Goal: Check status: Check status

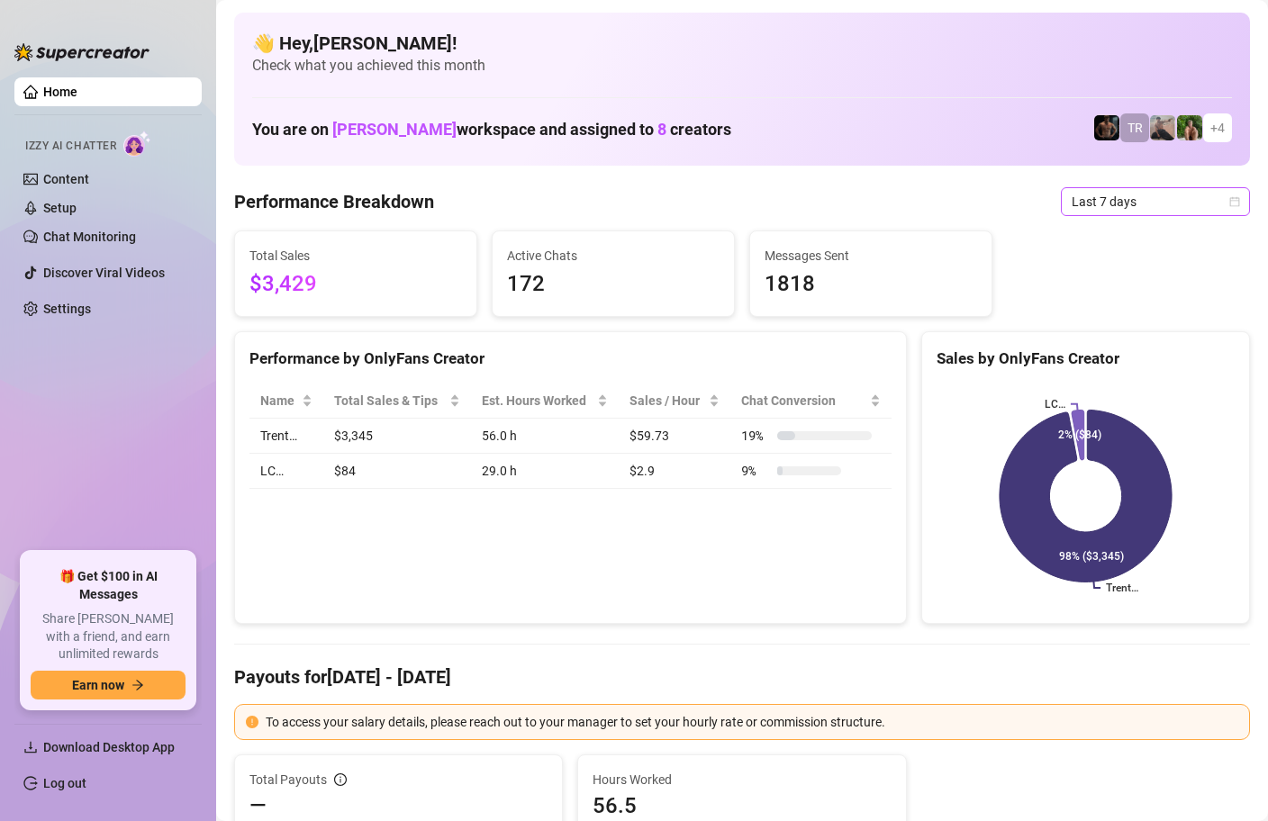
click at [1236, 202] on icon "calendar" at bounding box center [1234, 201] width 11 height 11
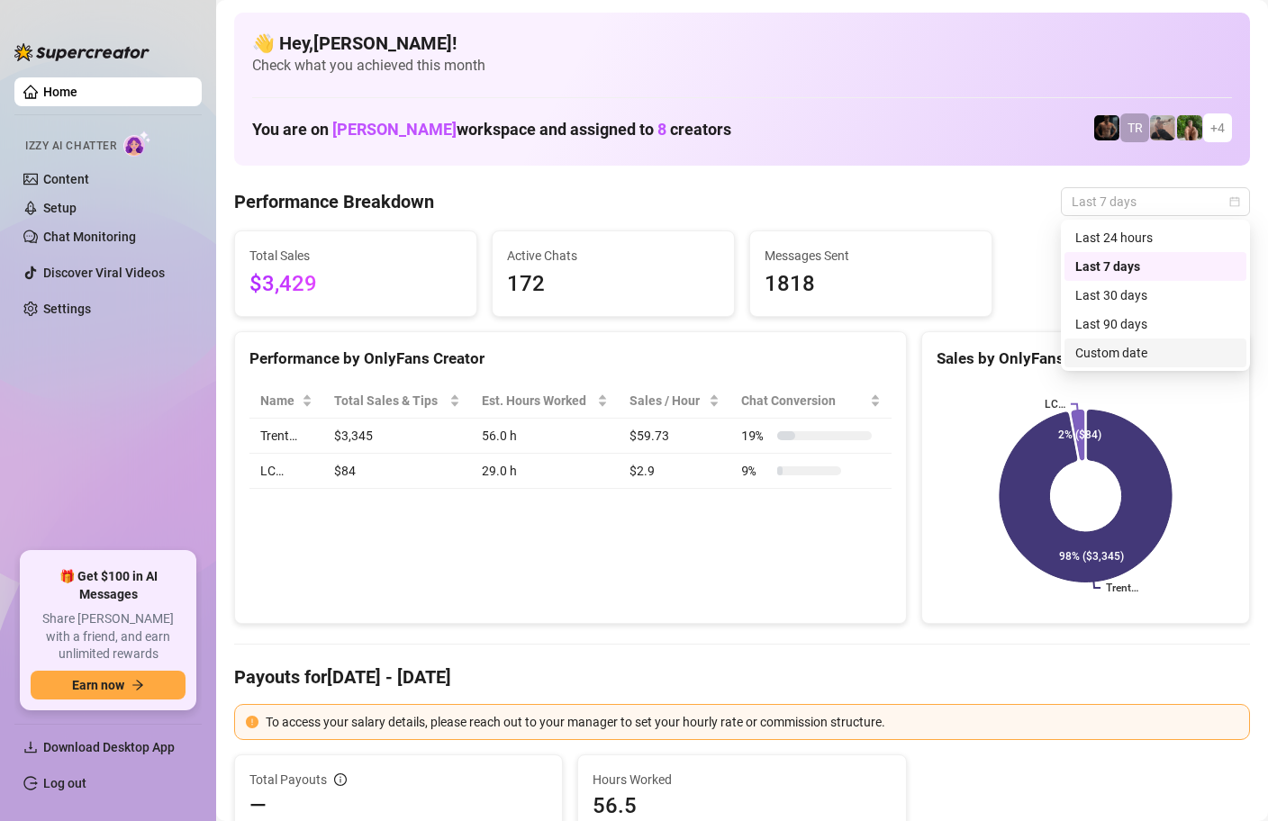
click at [1127, 361] on div "Custom date" at bounding box center [1155, 353] width 160 height 20
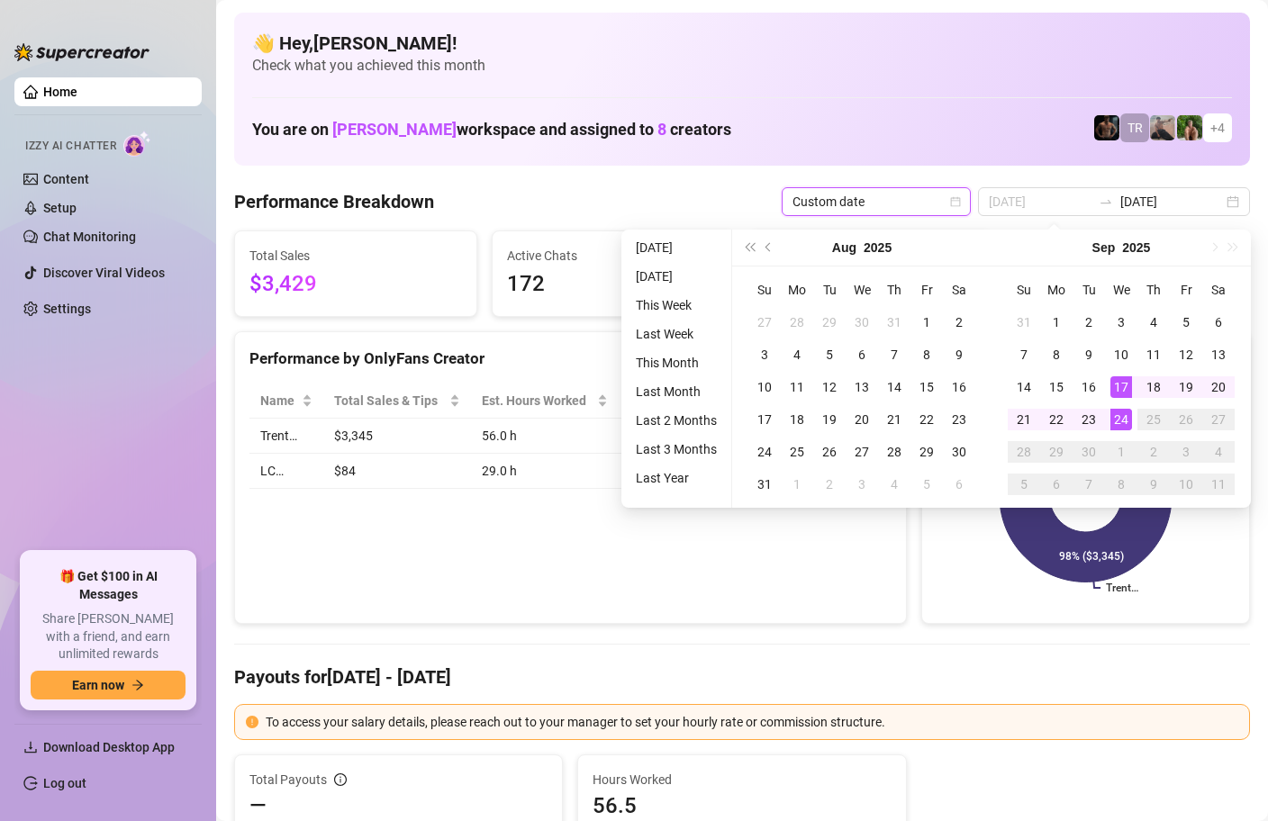
type input "[DATE]"
click at [1121, 421] on div "24" at bounding box center [1121, 420] width 22 height 22
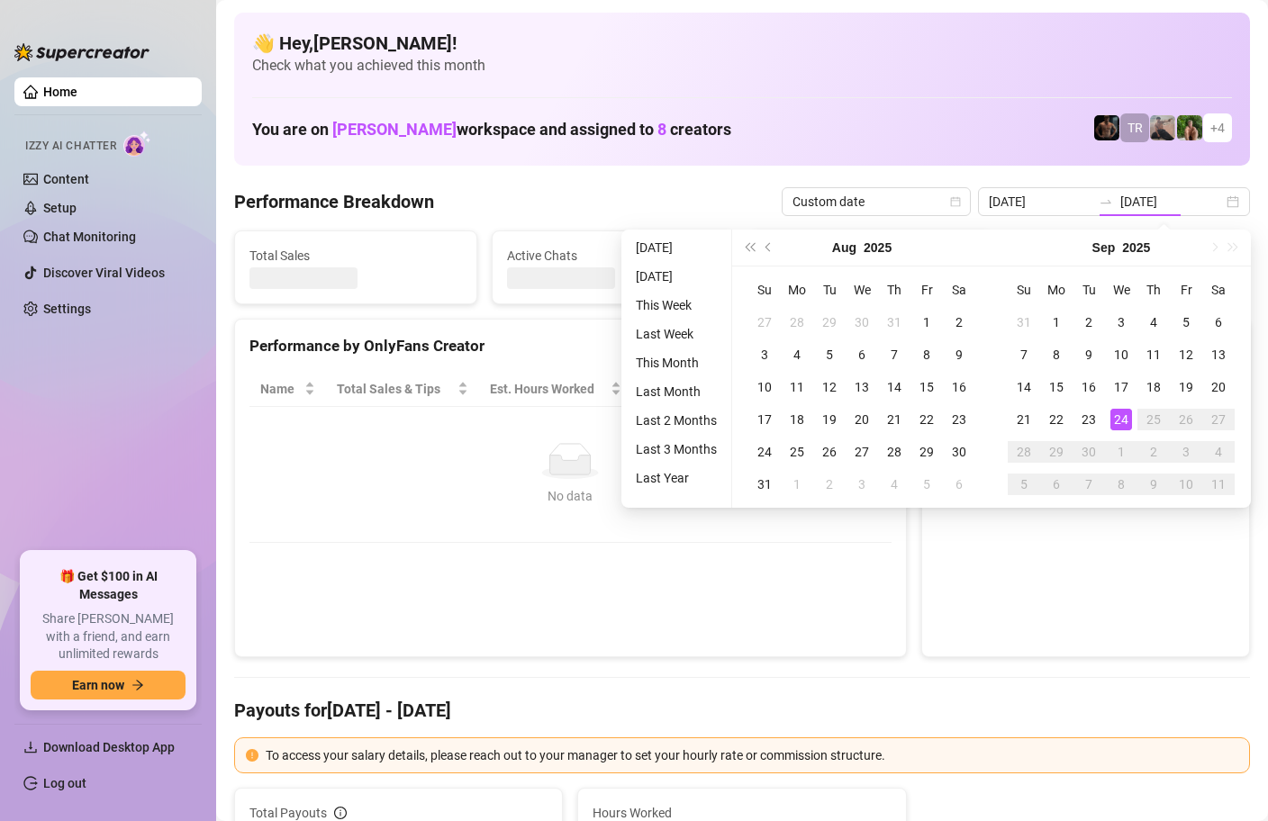
type input "[DATE]"
